Goal: Check status

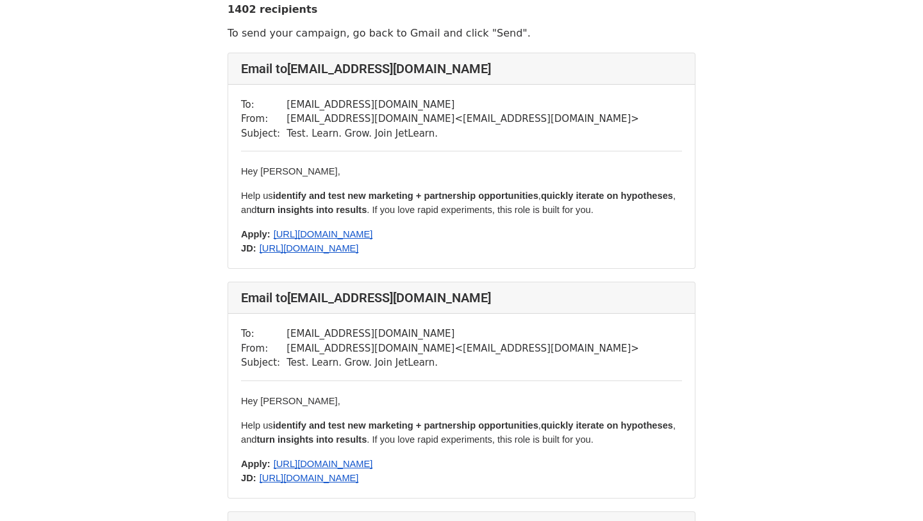
scroll to position [40, 0]
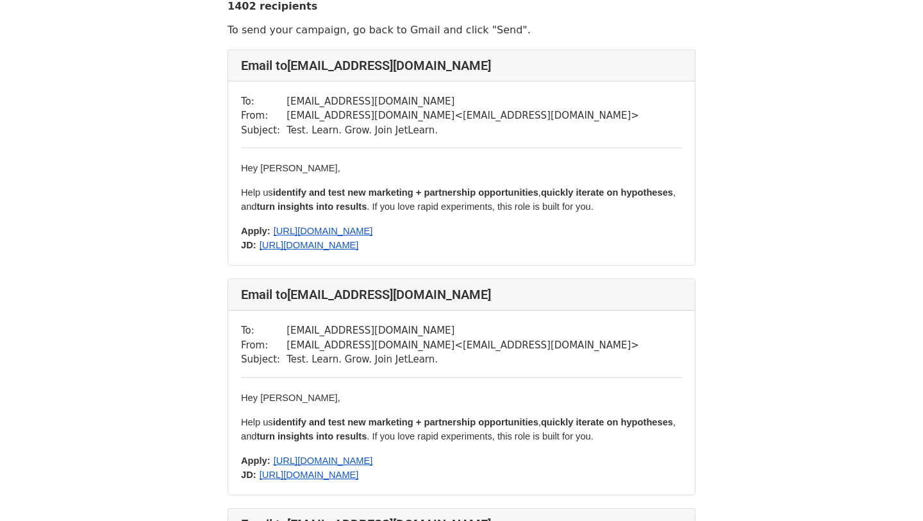
click at [359, 246] on span "https://docs.google.com/document/d/1NE21HGxvP2CYBGv0BNx_-zOMrvr4FIPSIutwZGQu-ek…" at bounding box center [309, 245] width 99 height 10
click at [373, 230] on span "https://forms.gle/FYEcXhxc17SpKm7n6" at bounding box center [323, 231] width 99 height 10
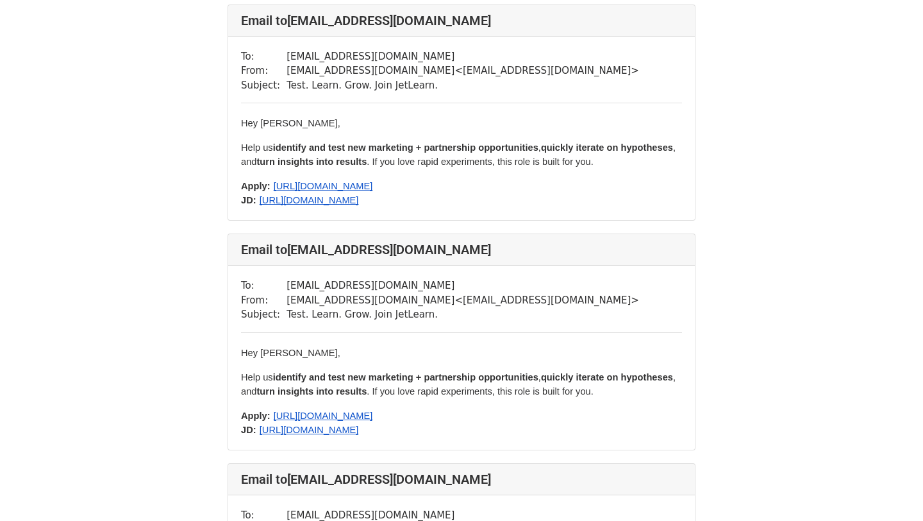
scroll to position [85, 0]
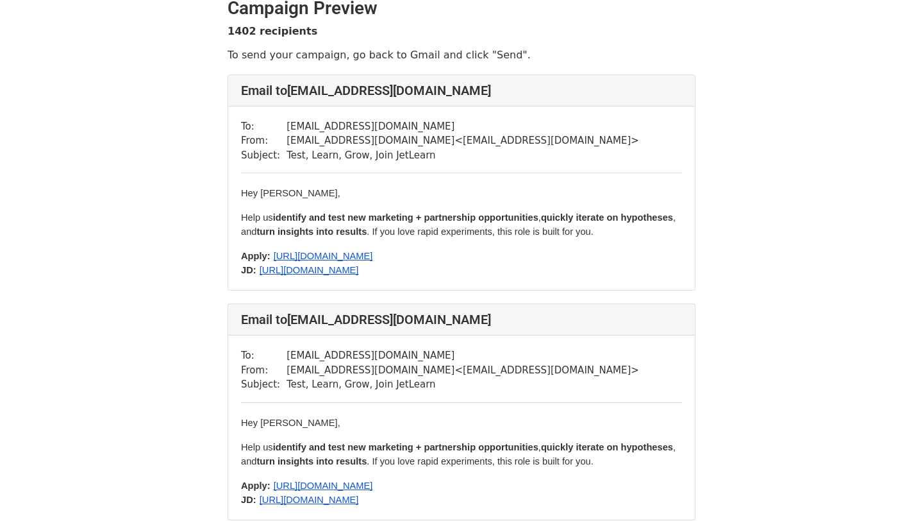
scroll to position [18, 0]
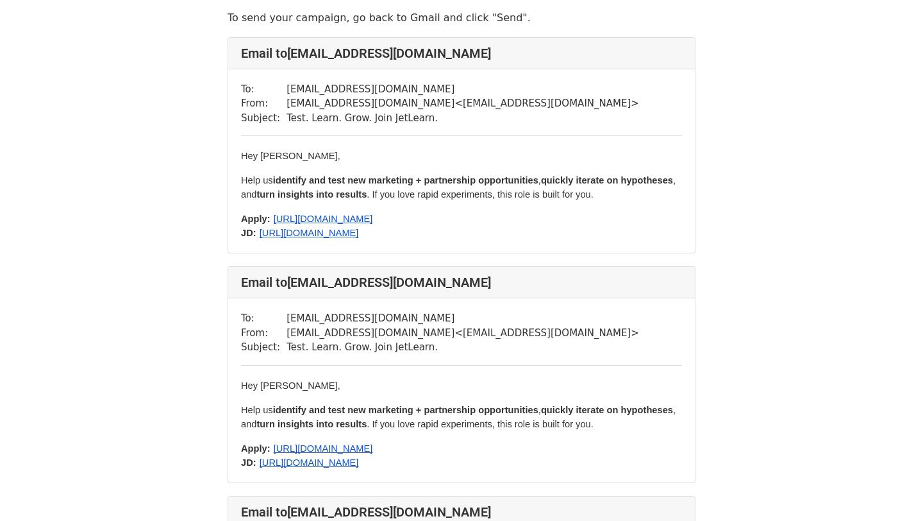
scroll to position [56, 0]
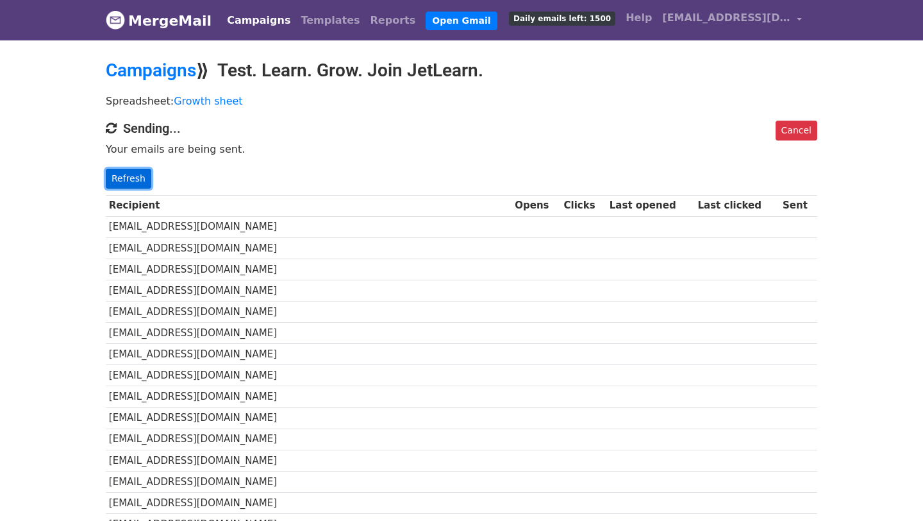
click at [133, 176] on link "Refresh" at bounding box center [129, 179] width 46 height 20
click at [135, 184] on link "Refresh" at bounding box center [129, 179] width 46 height 20
click at [130, 177] on link "Refresh" at bounding box center [129, 179] width 46 height 20
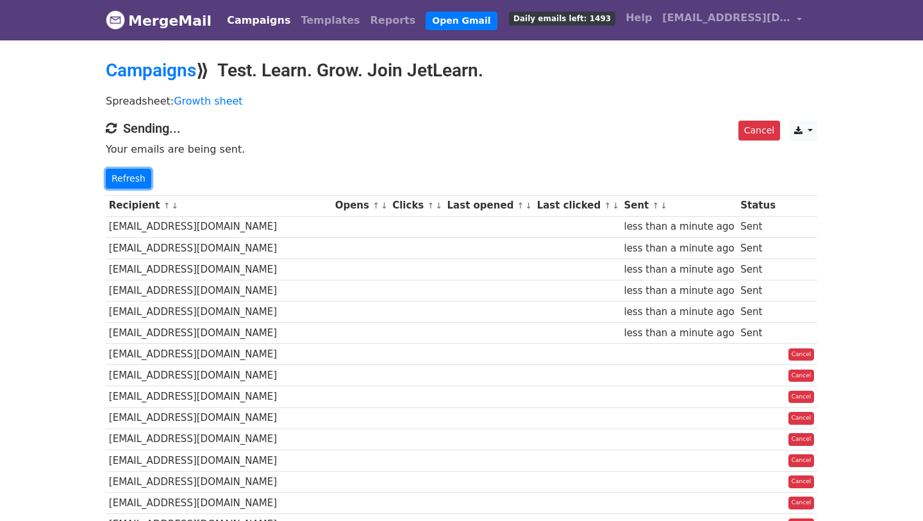
click at [130, 177] on link "Refresh" at bounding box center [129, 179] width 46 height 20
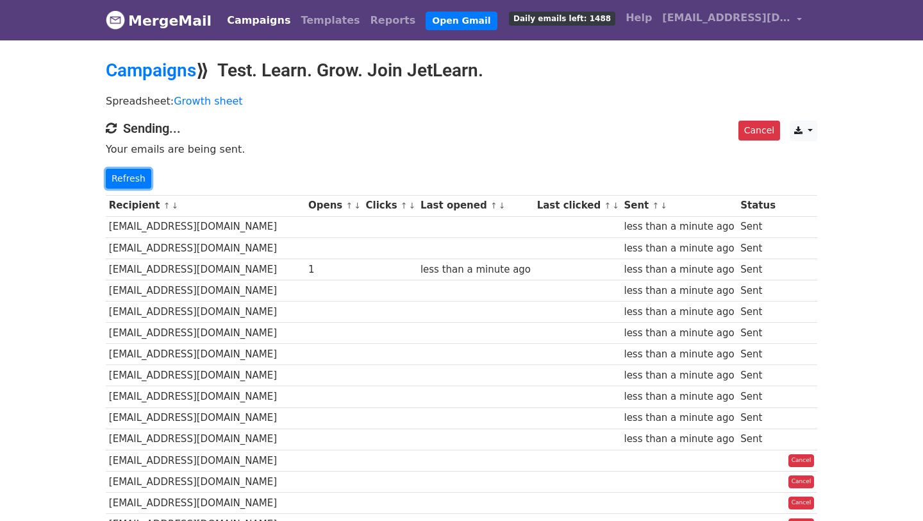
click at [130, 177] on link "Refresh" at bounding box center [129, 179] width 46 height 20
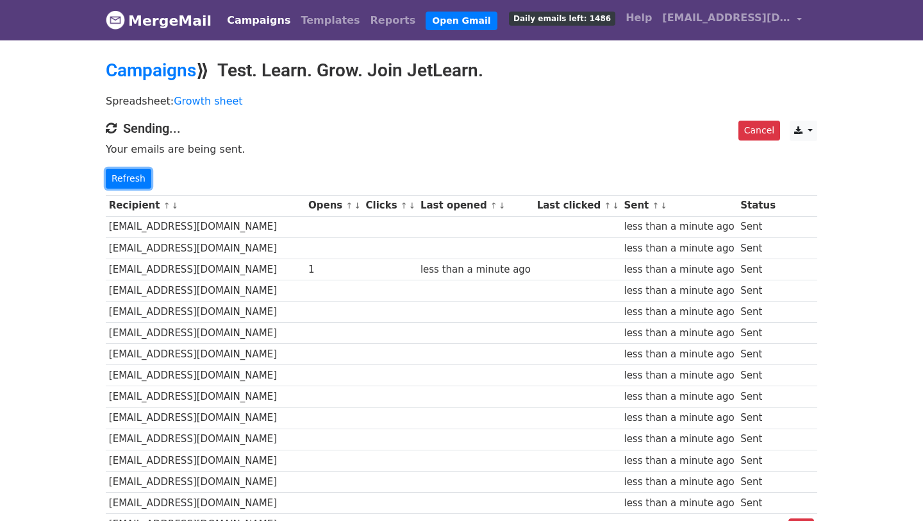
click at [130, 177] on link "Refresh" at bounding box center [129, 179] width 46 height 20
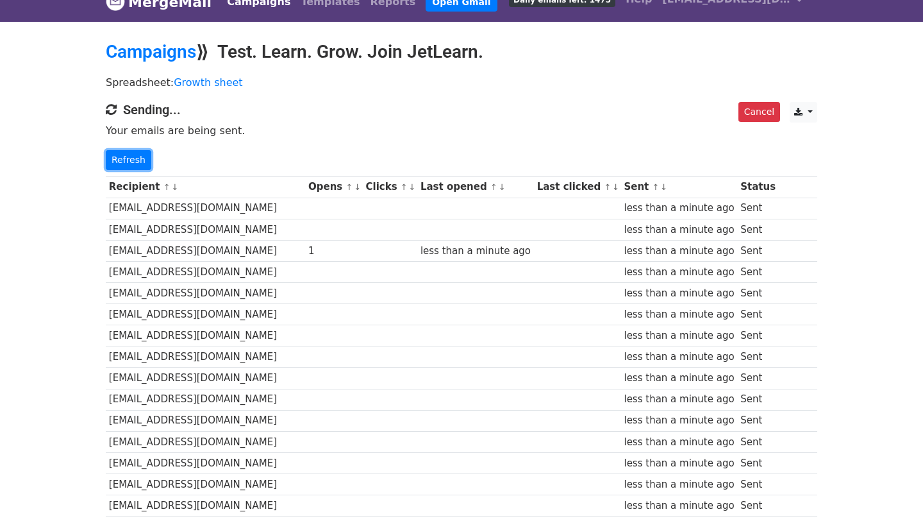
scroll to position [90, 0]
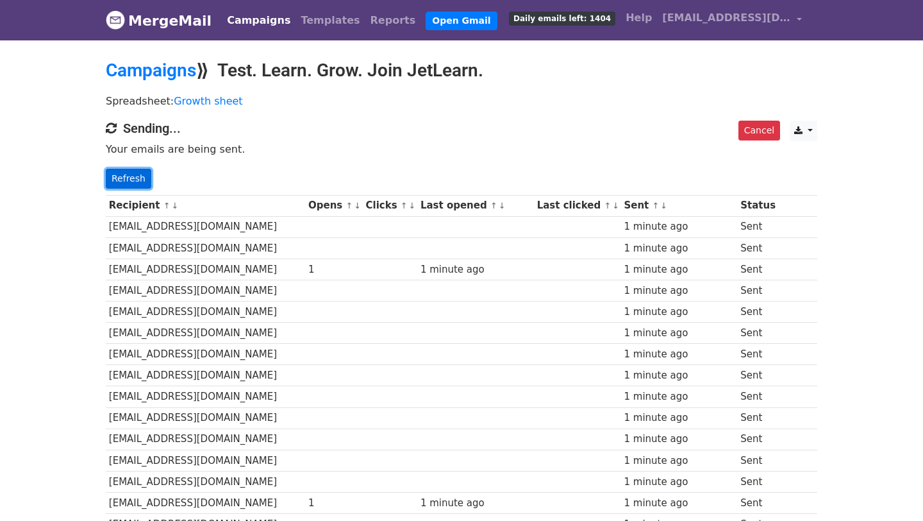
click at [131, 180] on link "Refresh" at bounding box center [129, 179] width 46 height 20
click at [130, 180] on link "Refresh" at bounding box center [129, 179] width 46 height 20
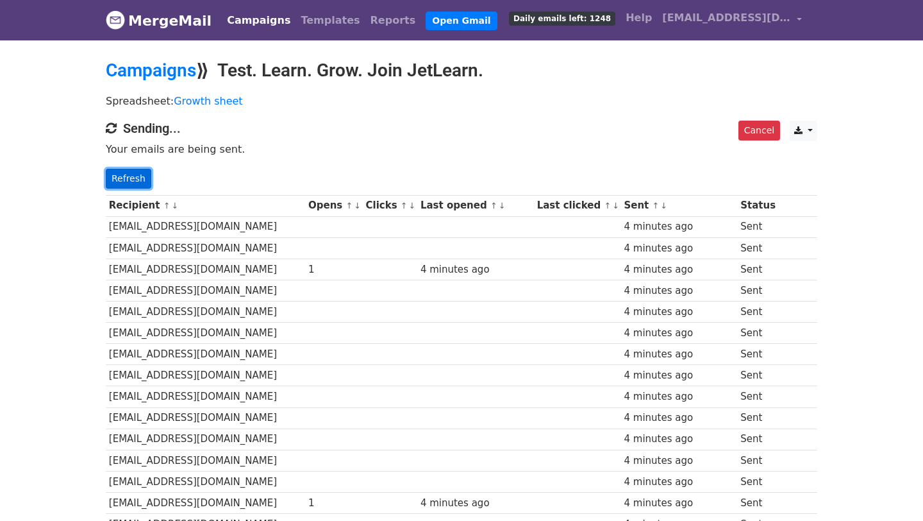
click at [130, 180] on link "Refresh" at bounding box center [129, 179] width 46 height 20
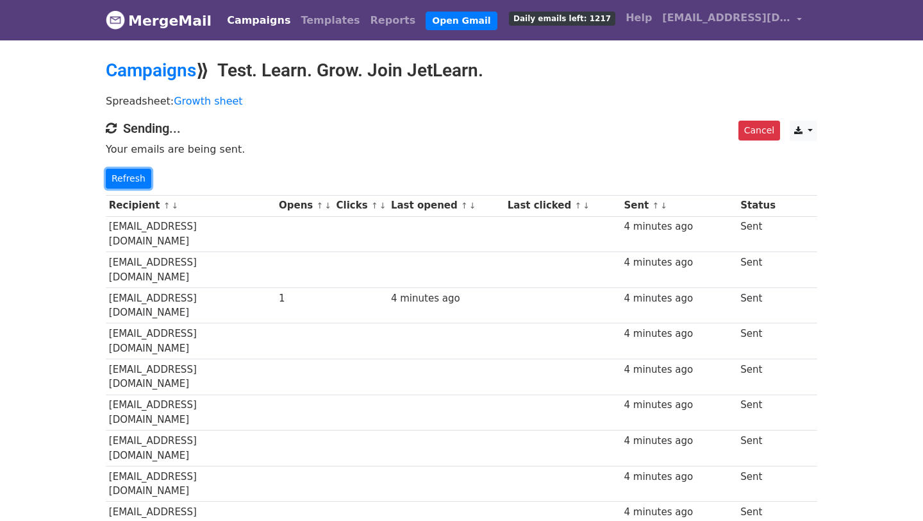
click at [130, 180] on link "Refresh" at bounding box center [129, 179] width 46 height 20
click at [127, 180] on link "Refresh" at bounding box center [129, 179] width 46 height 20
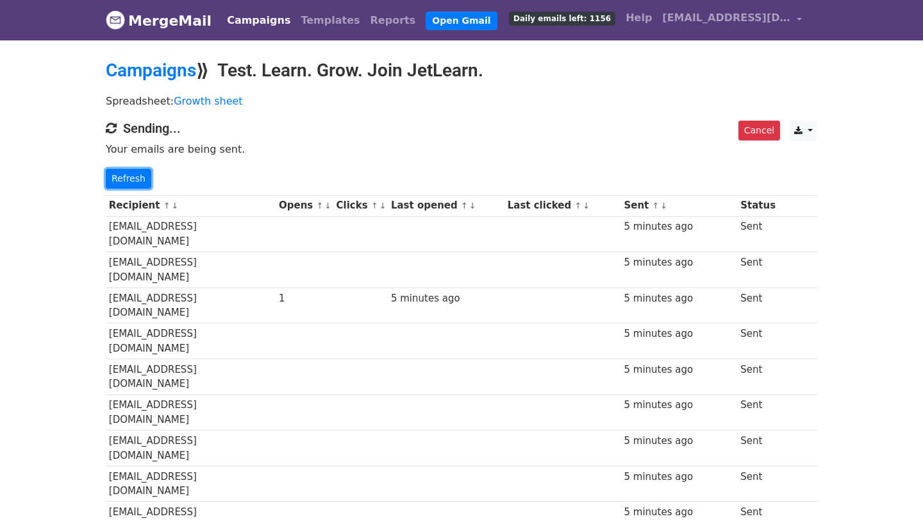
click at [127, 180] on link "Refresh" at bounding box center [129, 179] width 46 height 20
click at [124, 180] on link "Refresh" at bounding box center [129, 179] width 46 height 20
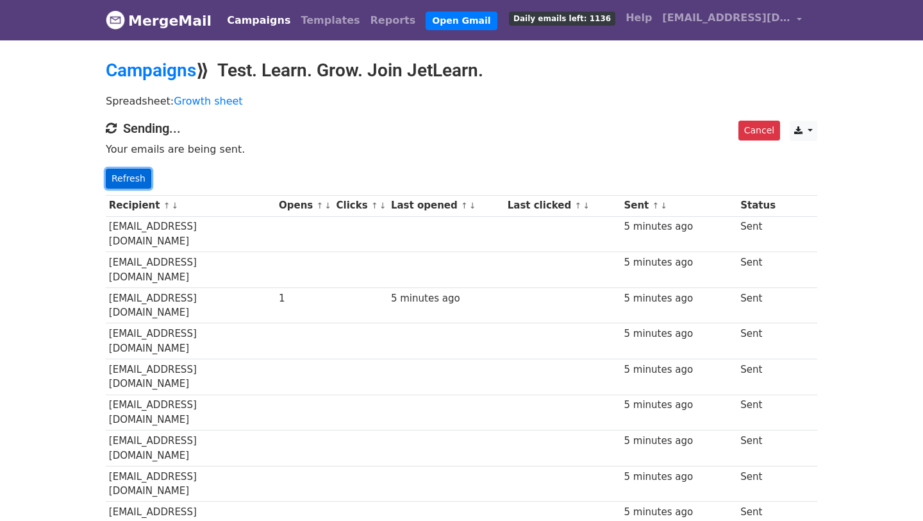
click at [125, 183] on link "Refresh" at bounding box center [129, 179] width 46 height 20
click at [135, 183] on link "Refresh" at bounding box center [129, 179] width 46 height 20
click at [122, 176] on link "Refresh" at bounding box center [129, 179] width 46 height 20
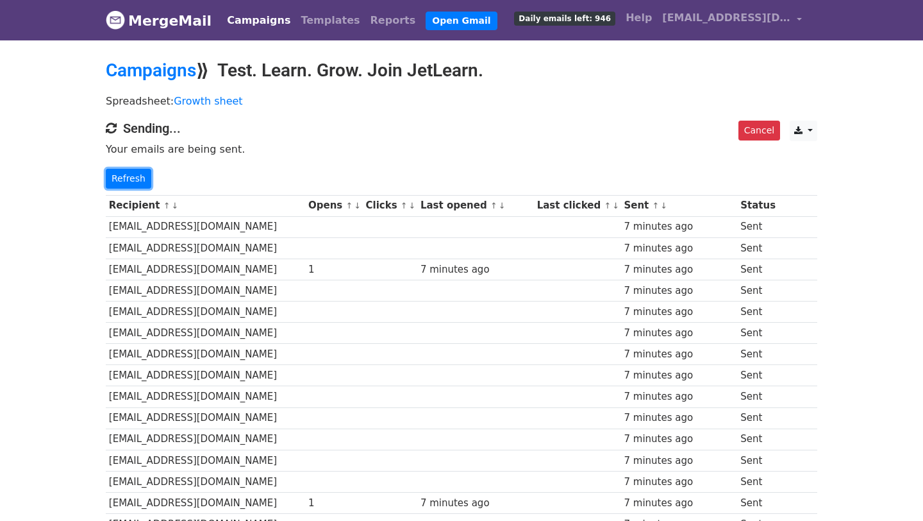
click at [122, 176] on link "Refresh" at bounding box center [129, 179] width 46 height 20
click at [126, 178] on link "Refresh" at bounding box center [129, 179] width 46 height 20
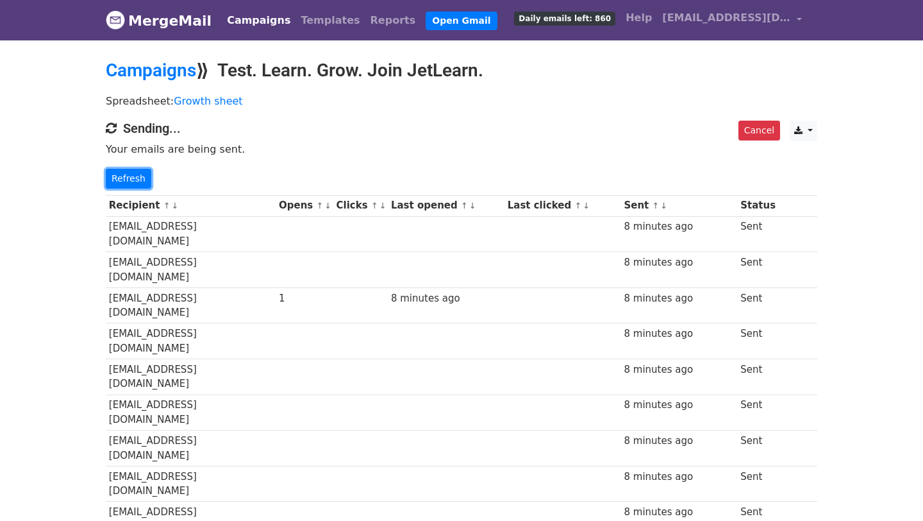
click at [126, 178] on link "Refresh" at bounding box center [129, 179] width 46 height 20
click at [148, 182] on link "Refresh" at bounding box center [129, 179] width 46 height 20
click at [135, 176] on link "Refresh" at bounding box center [129, 179] width 46 height 20
click at [129, 180] on link "Refresh" at bounding box center [129, 179] width 46 height 20
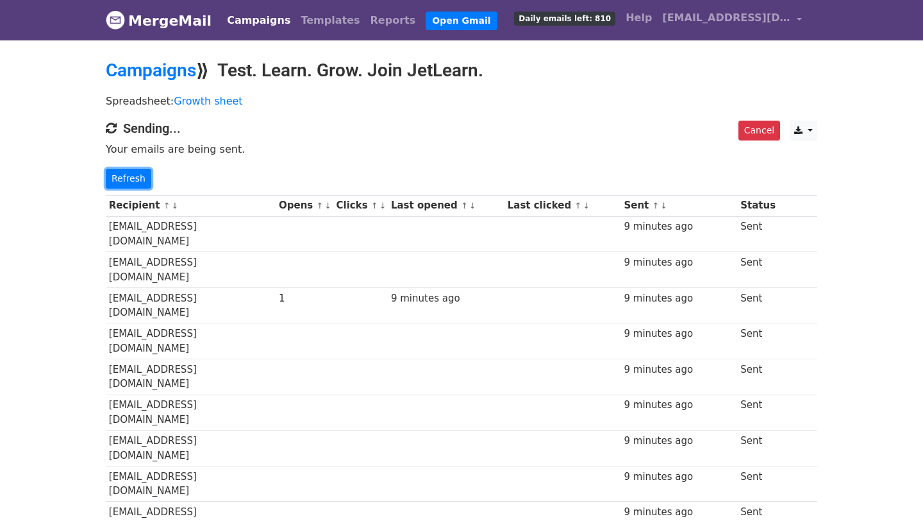
scroll to position [33, 0]
click at [136, 176] on link "Refresh" at bounding box center [129, 179] width 46 height 20
click at [130, 183] on link "Refresh" at bounding box center [129, 179] width 46 height 20
click at [118, 176] on link "Refresh" at bounding box center [129, 179] width 46 height 20
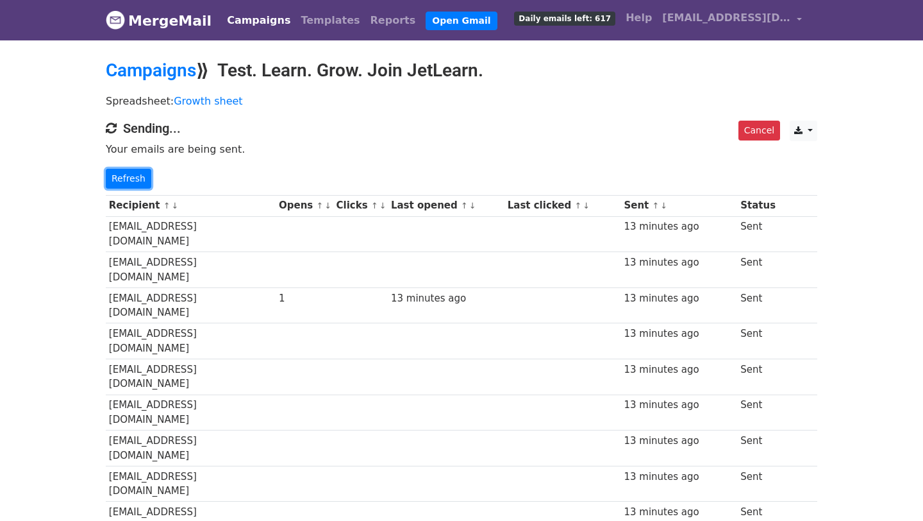
click at [118, 176] on link "Refresh" at bounding box center [129, 179] width 46 height 20
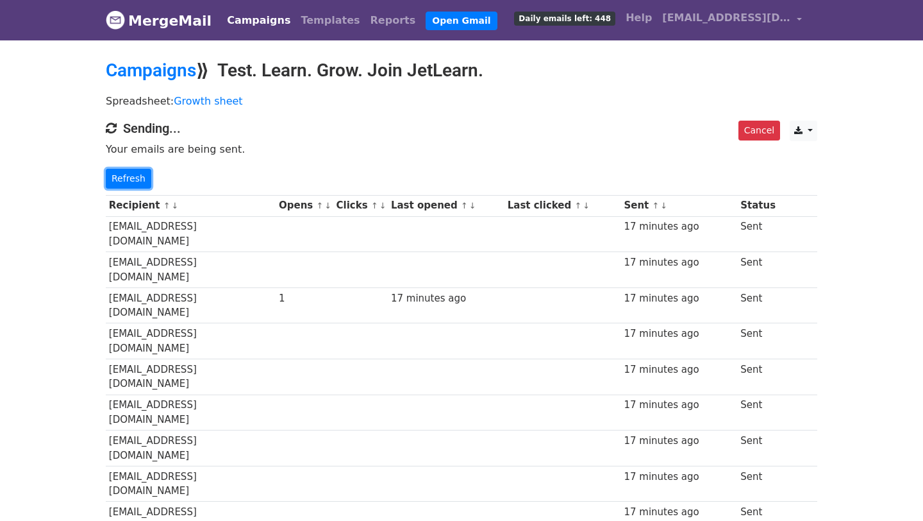
click at [118, 176] on link "Refresh" at bounding box center [129, 179] width 46 height 20
click at [118, 175] on link "Refresh" at bounding box center [129, 179] width 46 height 20
click at [130, 180] on link "Refresh" at bounding box center [129, 179] width 46 height 20
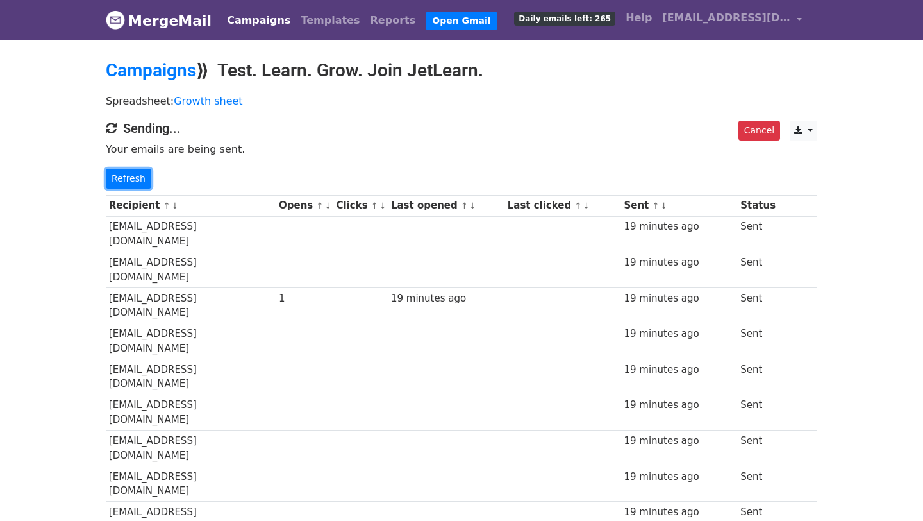
click at [130, 180] on link "Refresh" at bounding box center [129, 179] width 46 height 20
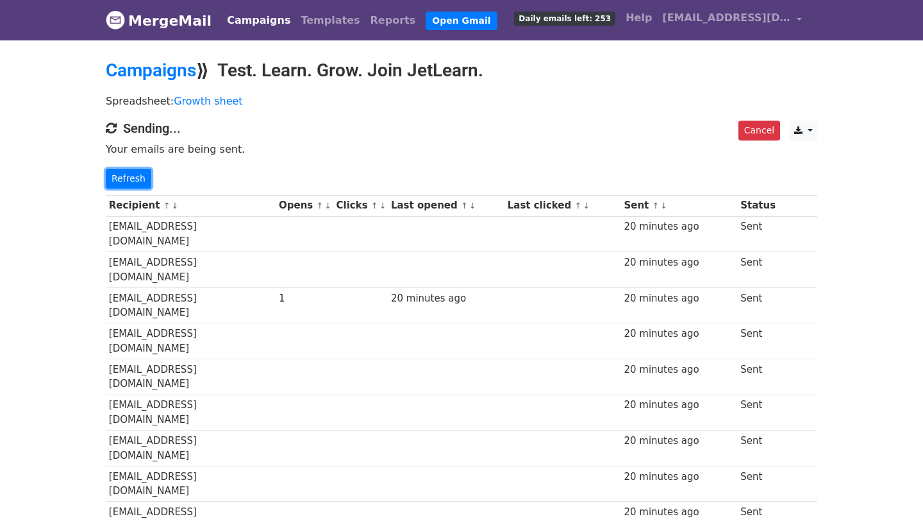
click at [130, 180] on link "Refresh" at bounding box center [129, 179] width 46 height 20
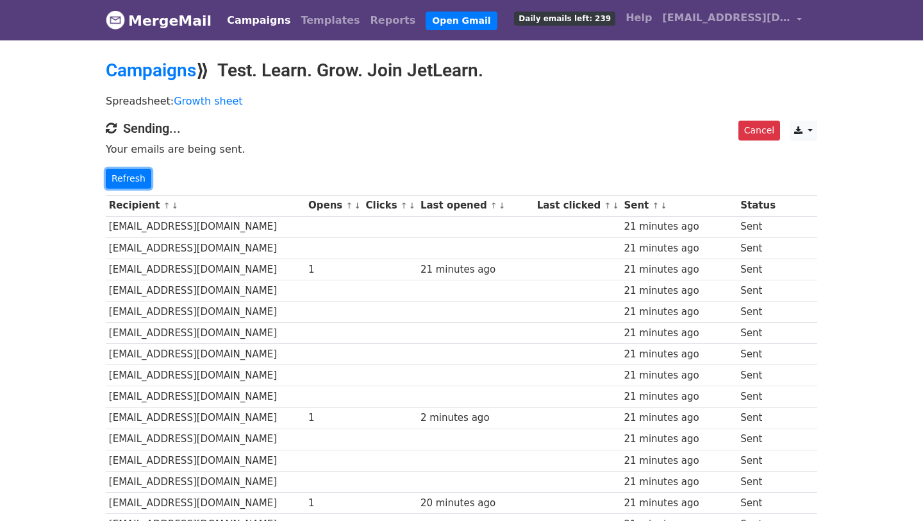
click at [130, 180] on link "Refresh" at bounding box center [129, 179] width 46 height 20
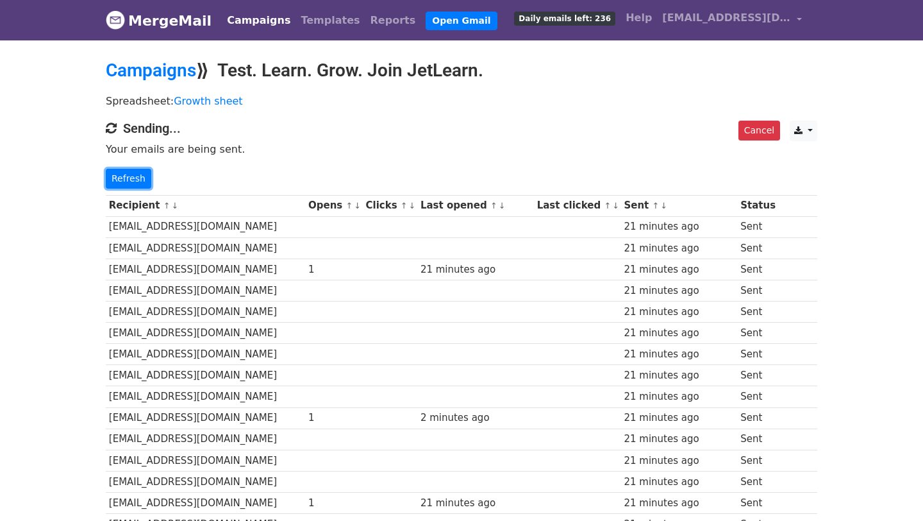
click at [130, 180] on link "Refresh" at bounding box center [129, 179] width 46 height 20
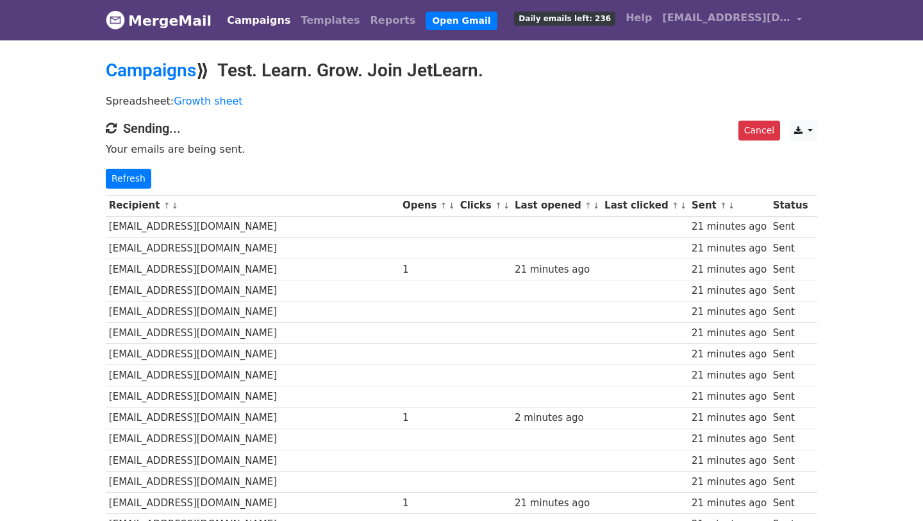
click at [130, 180] on link "Refresh" at bounding box center [129, 179] width 46 height 20
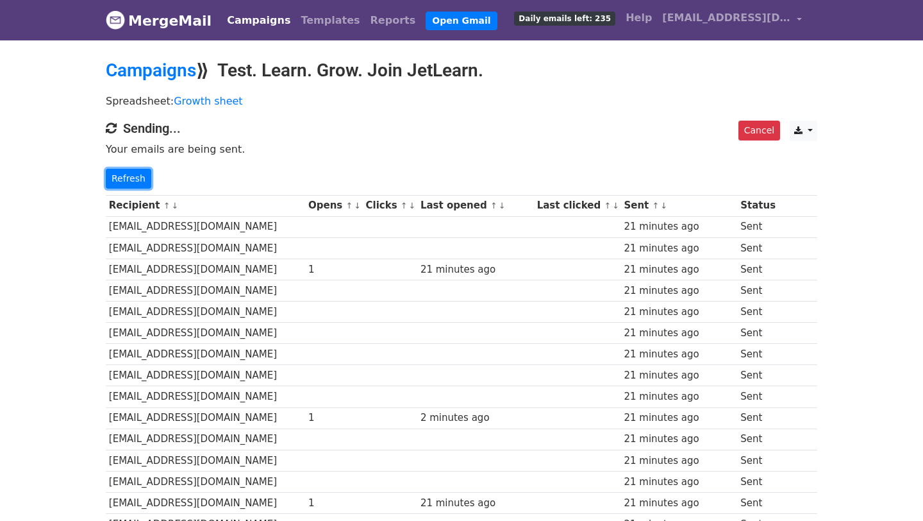
click at [130, 180] on link "Refresh" at bounding box center [129, 179] width 46 height 20
click at [140, 180] on link "Refresh" at bounding box center [129, 179] width 46 height 20
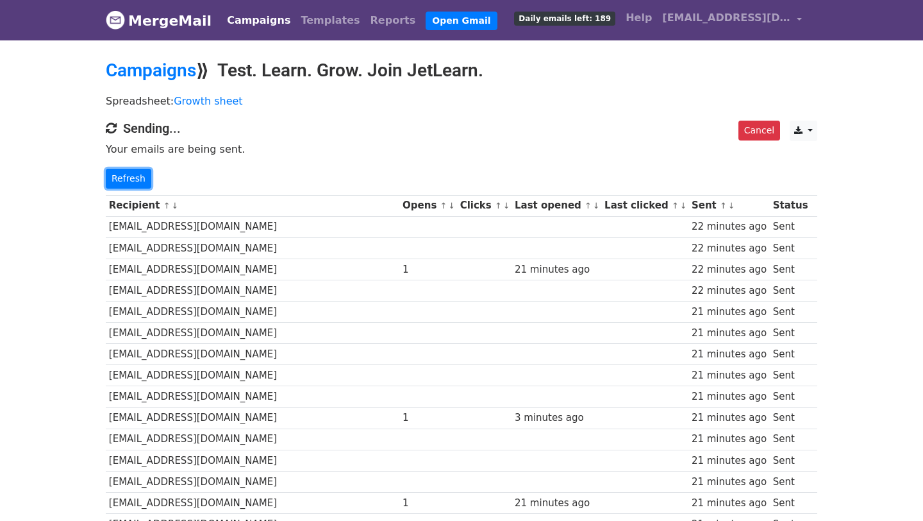
click at [140, 180] on link "Refresh" at bounding box center [129, 179] width 46 height 20
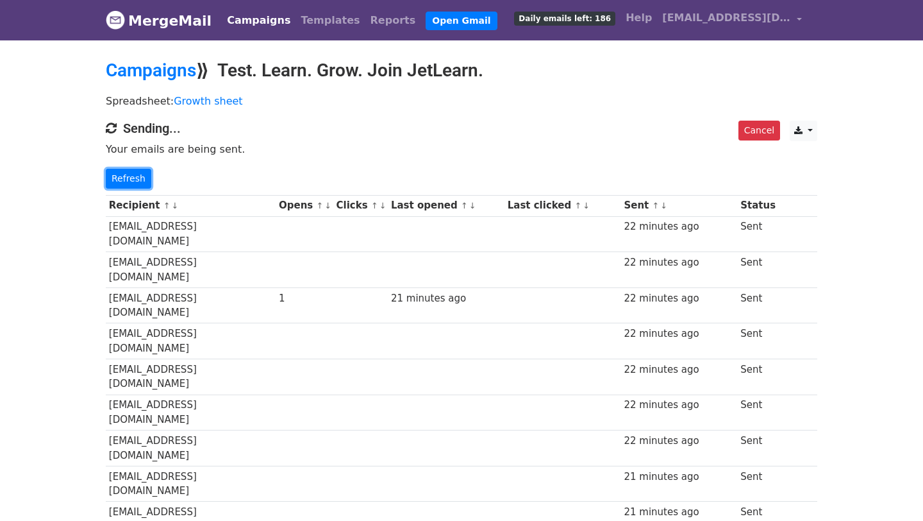
click at [140, 180] on link "Refresh" at bounding box center [129, 179] width 46 height 20
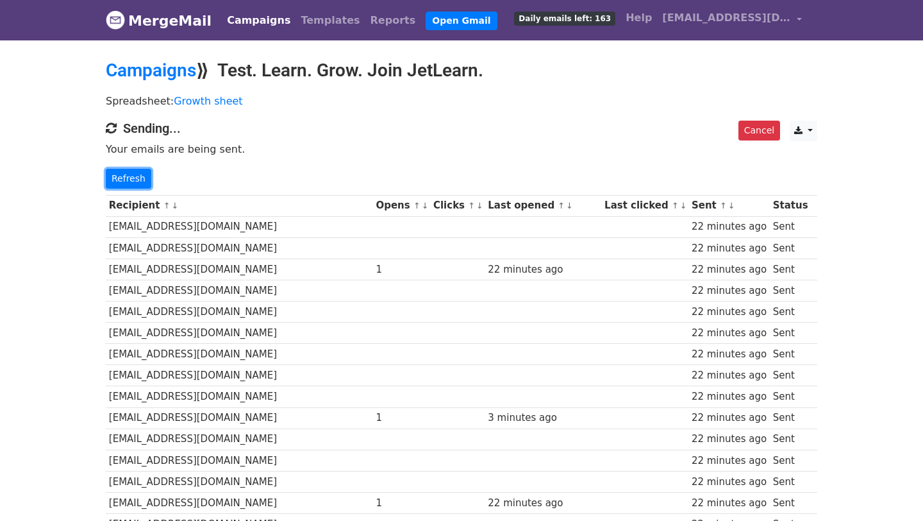
click at [140, 180] on link "Refresh" at bounding box center [129, 179] width 46 height 20
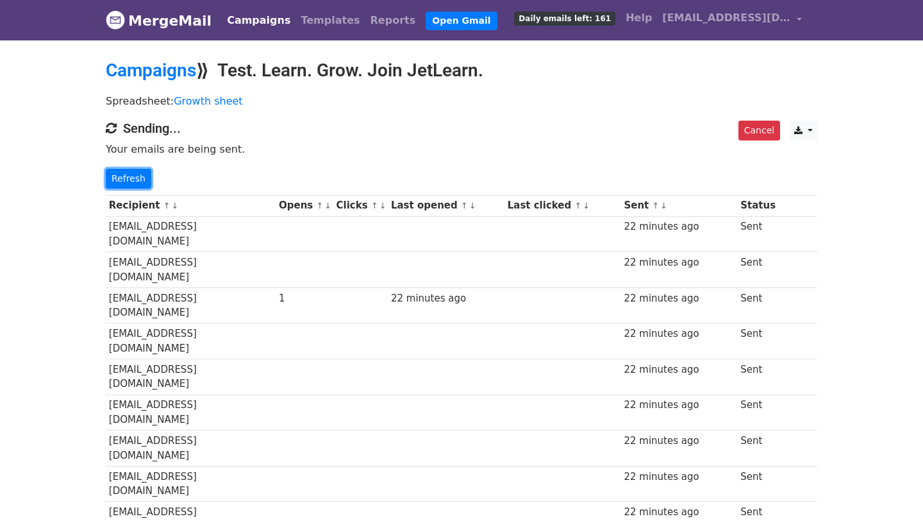
click at [140, 180] on link "Refresh" at bounding box center [129, 179] width 46 height 20
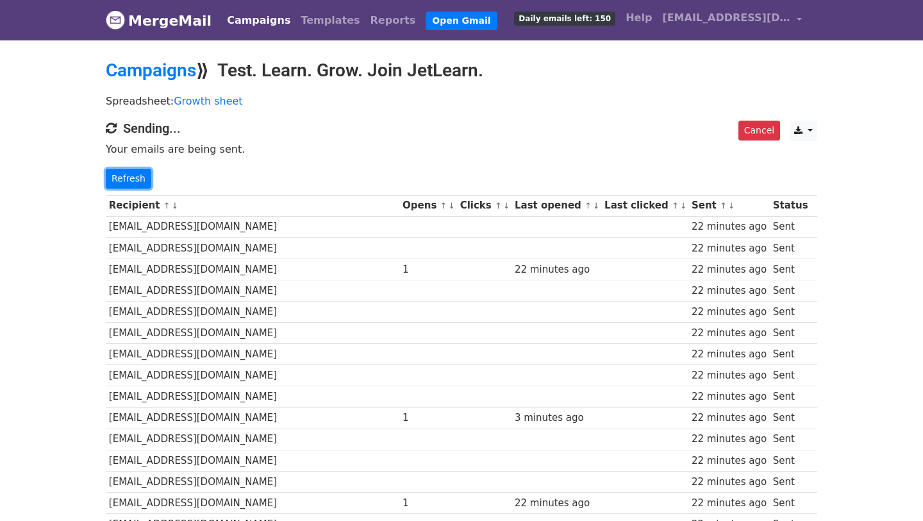
click at [140, 180] on link "Refresh" at bounding box center [129, 179] width 46 height 20
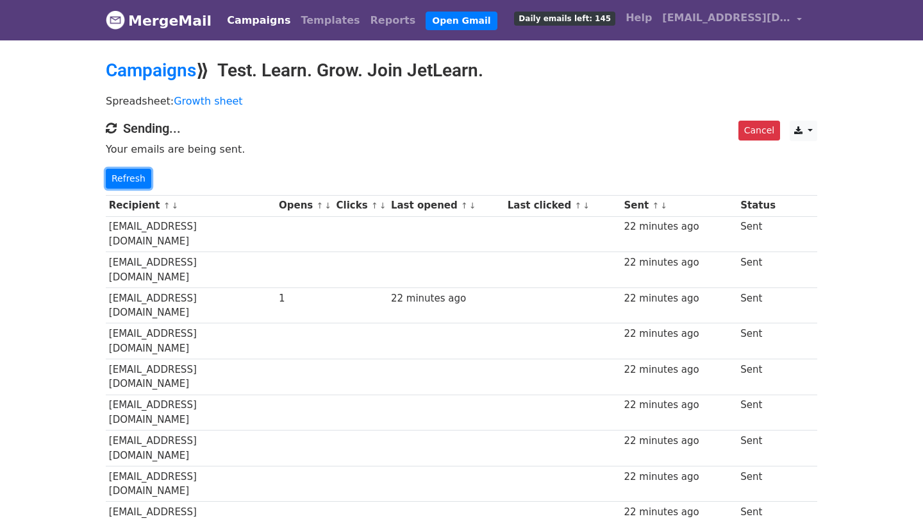
click at [140, 180] on link "Refresh" at bounding box center [129, 179] width 46 height 20
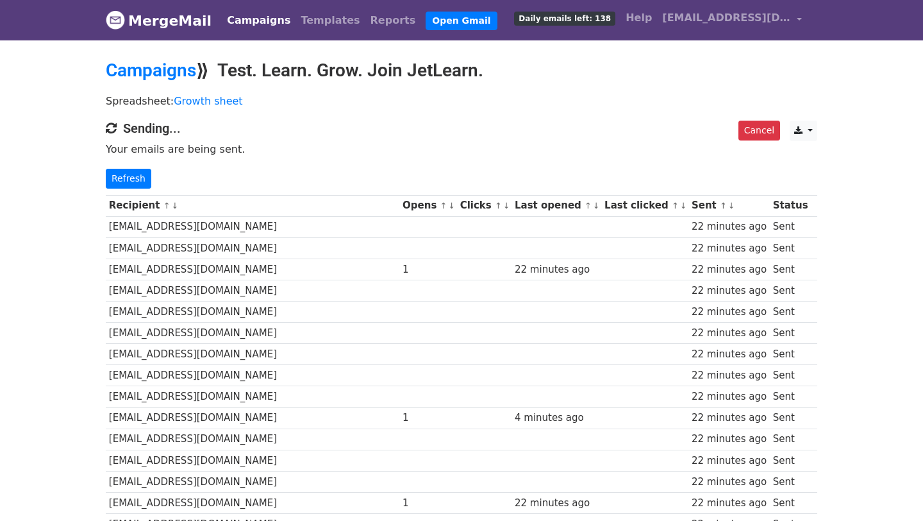
click at [140, 180] on link "Refresh" at bounding box center [129, 179] width 46 height 20
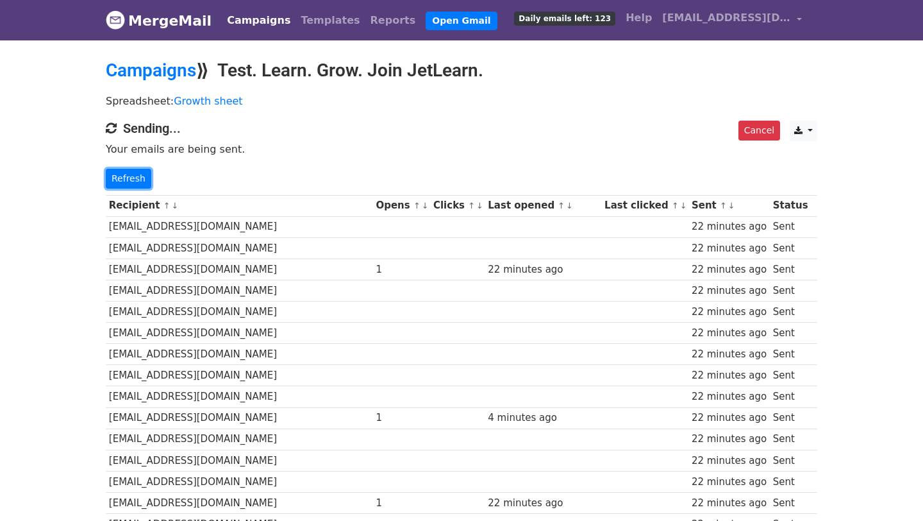
click at [140, 180] on link "Refresh" at bounding box center [129, 179] width 46 height 20
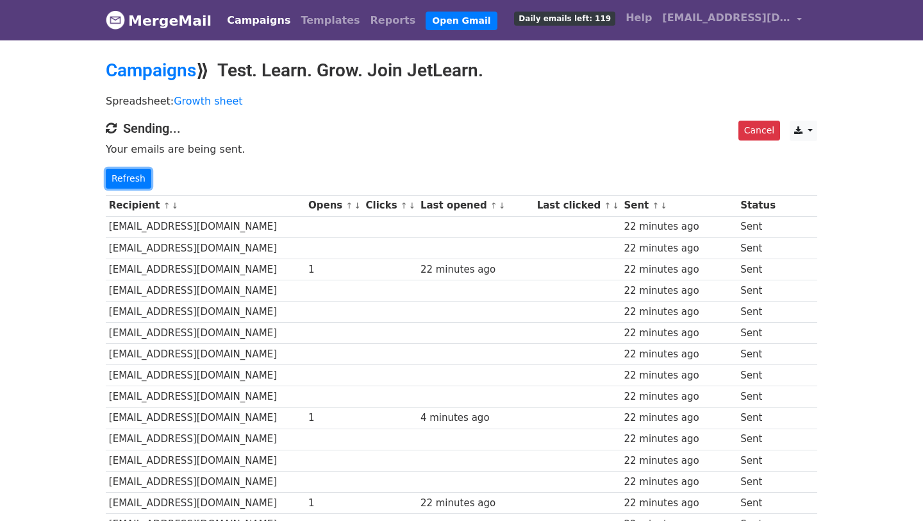
click at [140, 180] on link "Refresh" at bounding box center [129, 179] width 46 height 20
click at [128, 177] on link "Refresh" at bounding box center [129, 179] width 46 height 20
